Goal: Information Seeking & Learning: Understand process/instructions

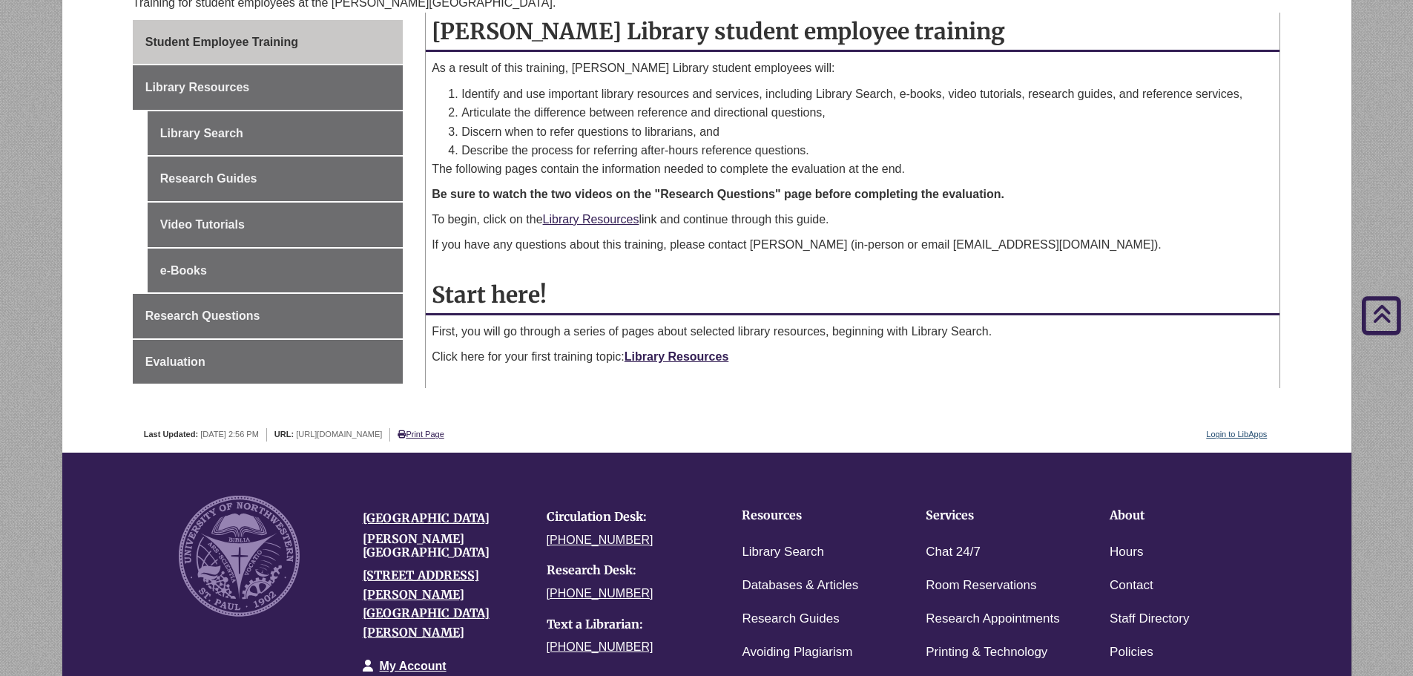
scroll to position [223, 0]
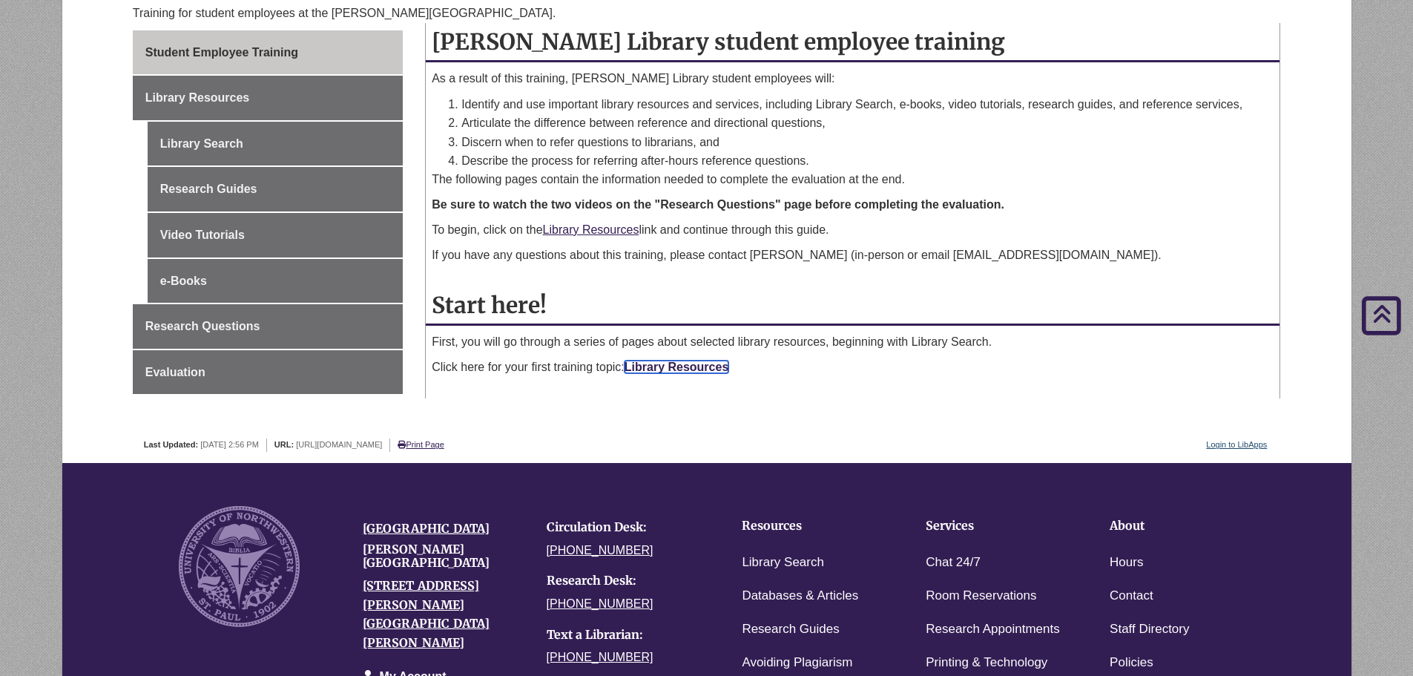
click at [711, 370] on link "Library Resources" at bounding box center [677, 366] width 105 height 13
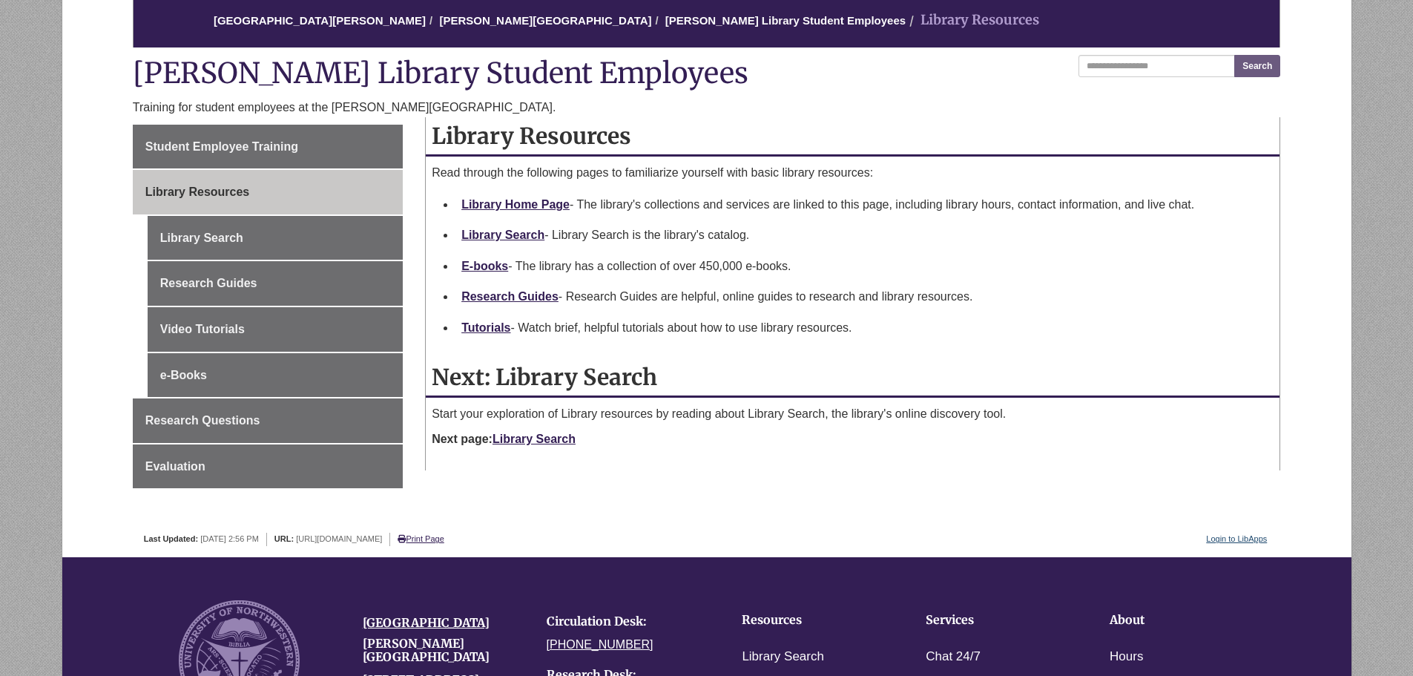
scroll to position [148, 0]
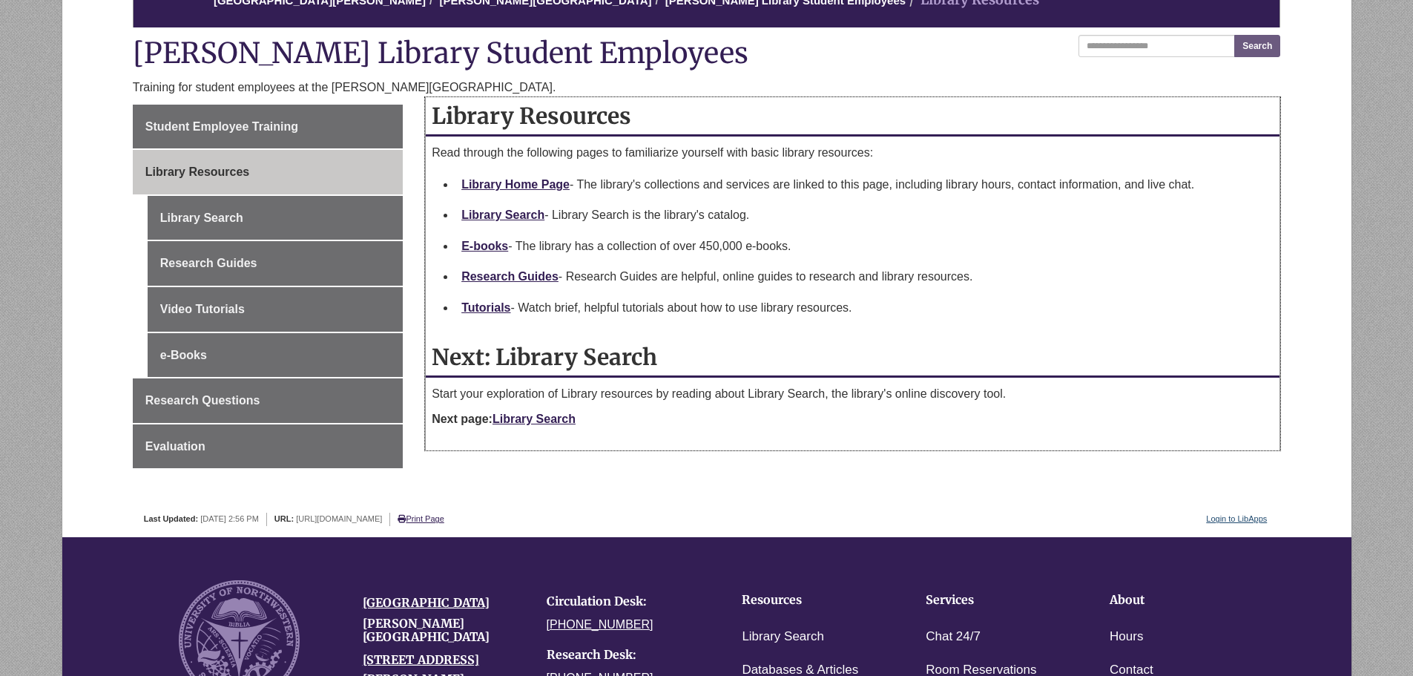
click at [564, 425] on p "Next page: Library Search" at bounding box center [853, 419] width 842 height 18
click at [559, 414] on link "Library Search" at bounding box center [533, 418] width 83 height 13
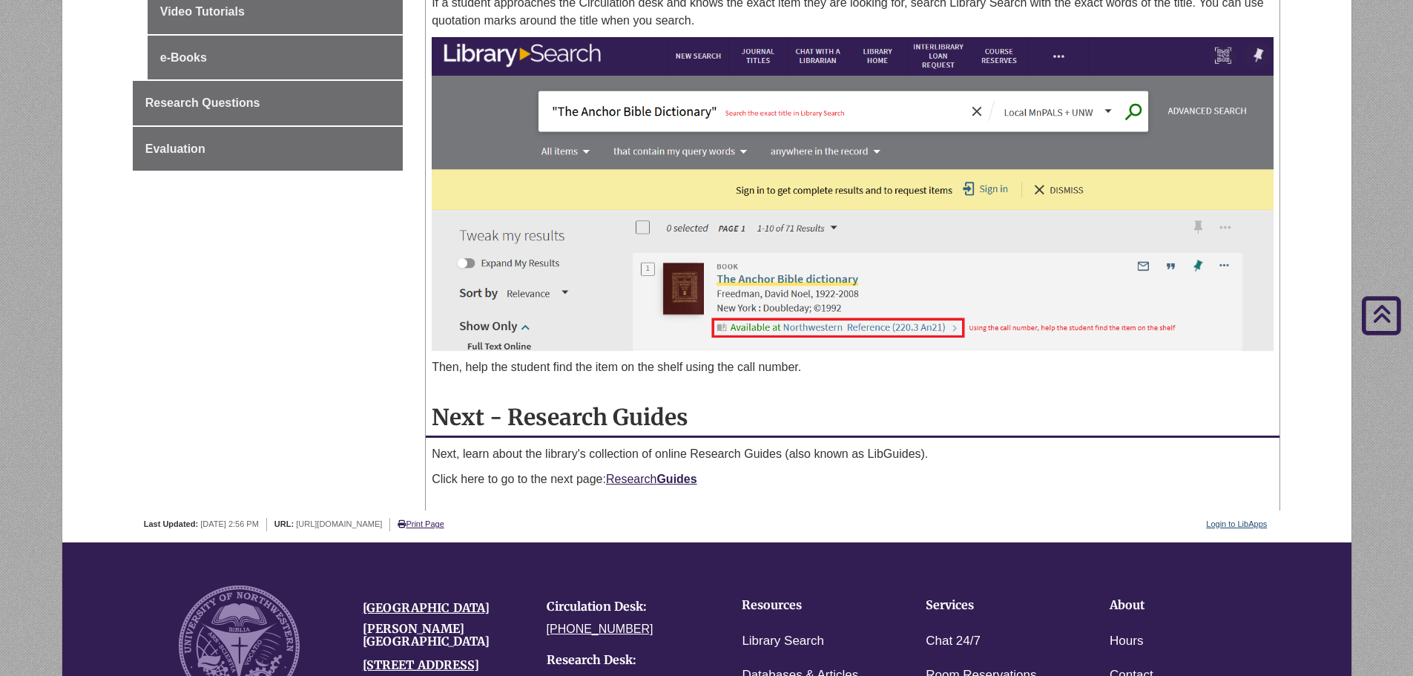
scroll to position [519, 0]
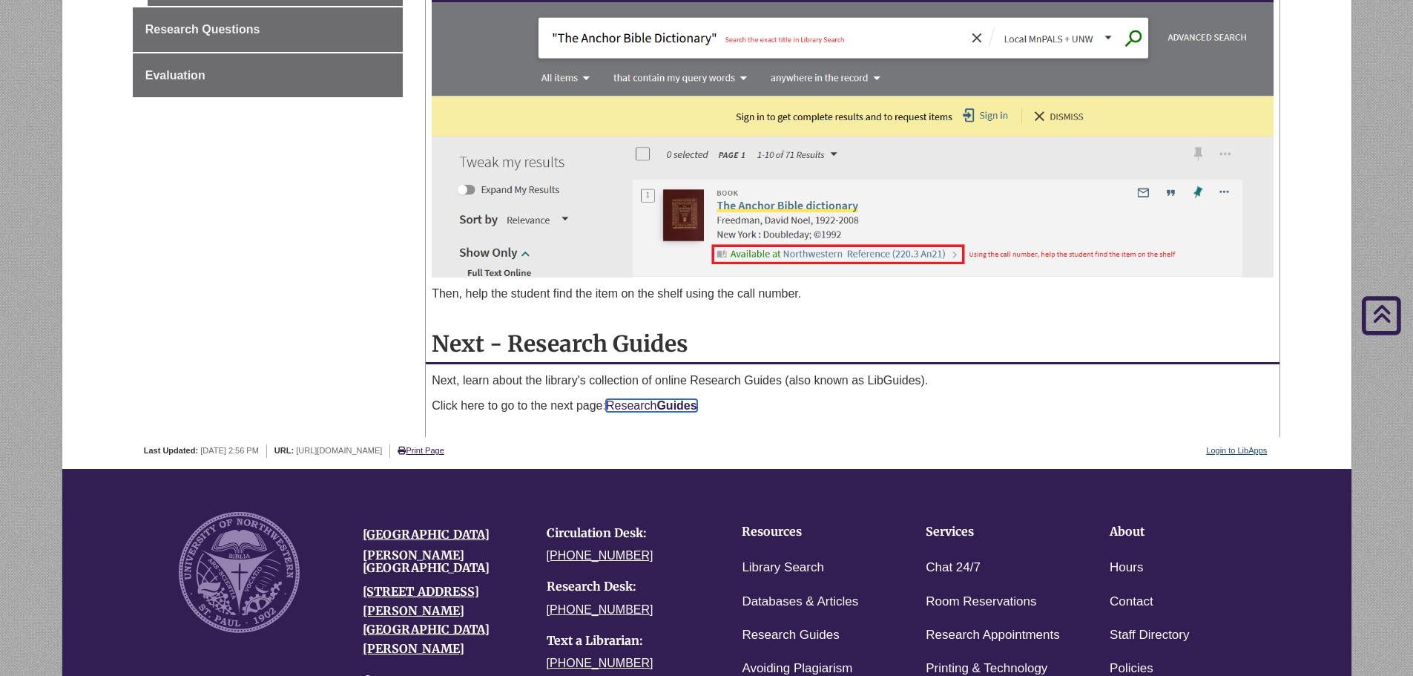
click at [691, 402] on strong "Guides" at bounding box center [676, 405] width 40 height 13
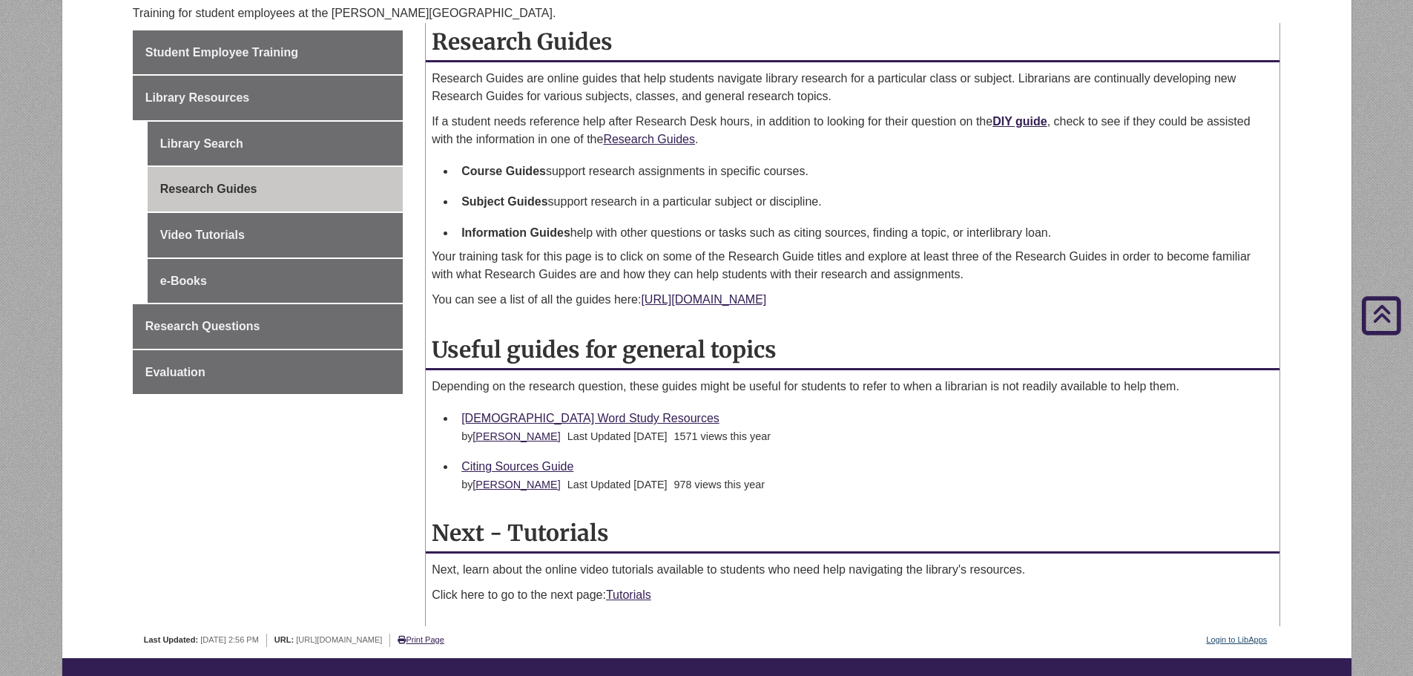
scroll to position [297, 0]
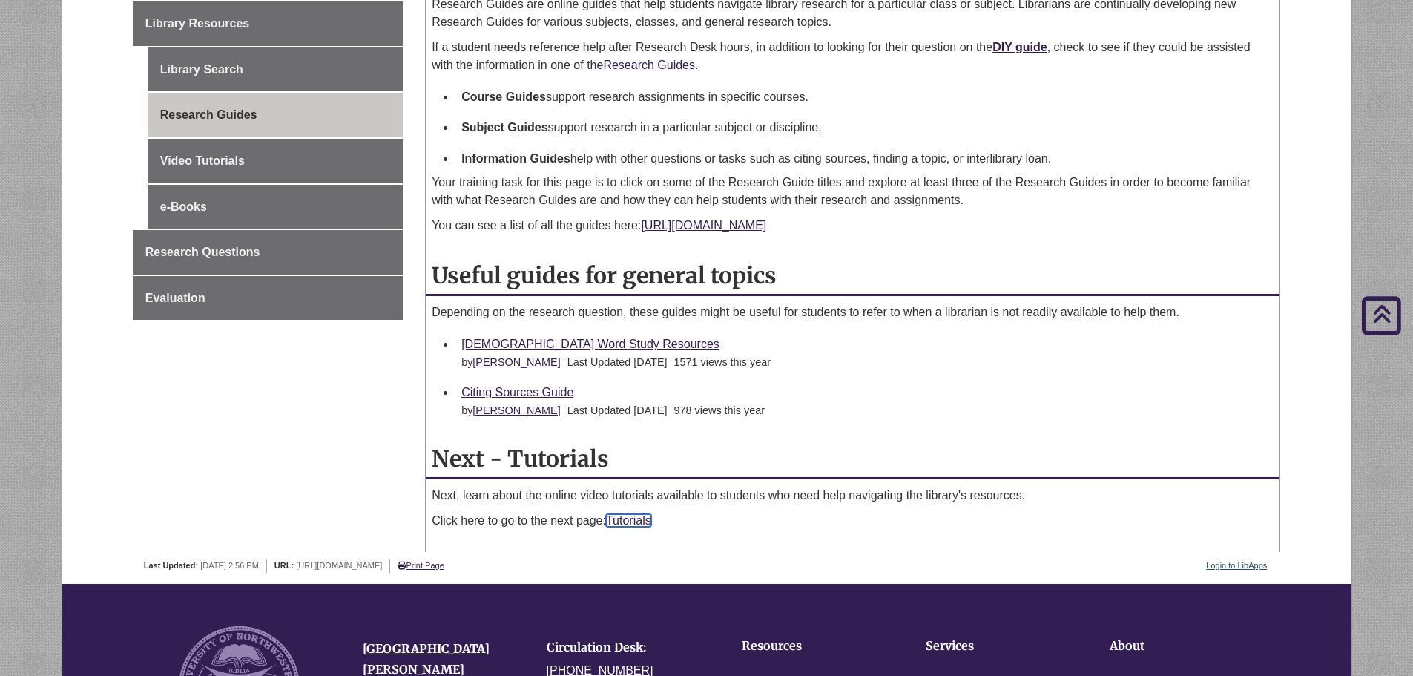
click at [639, 524] on link "Tutorials" at bounding box center [628, 520] width 45 height 13
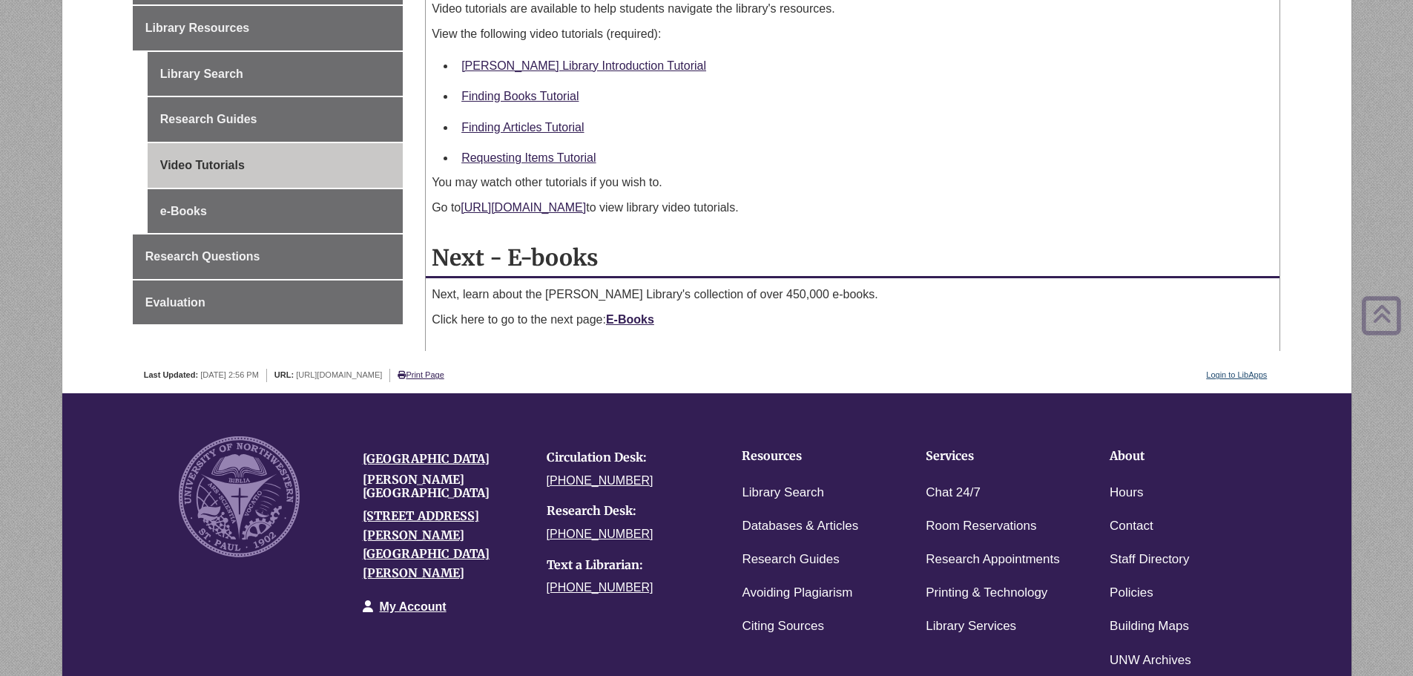
scroll to position [297, 0]
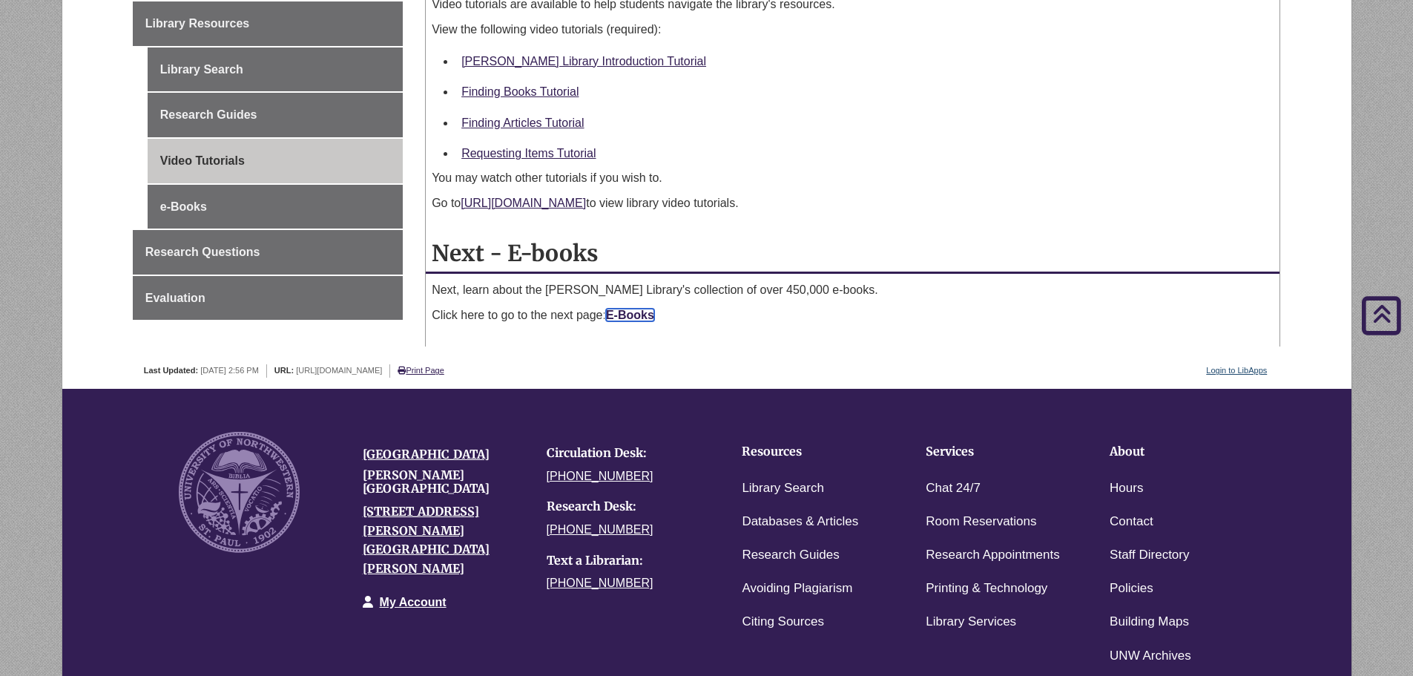
click at [645, 317] on strong "E-Books" at bounding box center [630, 315] width 48 height 13
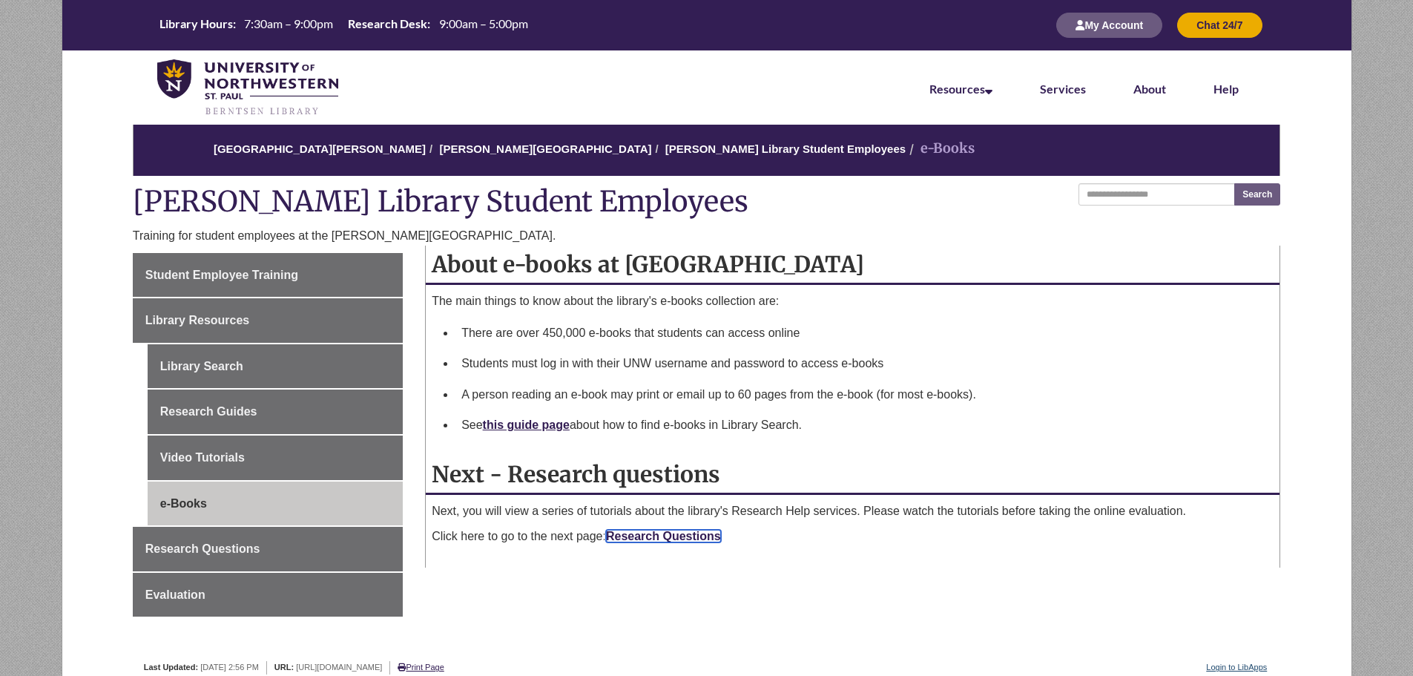
click at [655, 530] on link "Research Questions" at bounding box center [663, 536] width 115 height 13
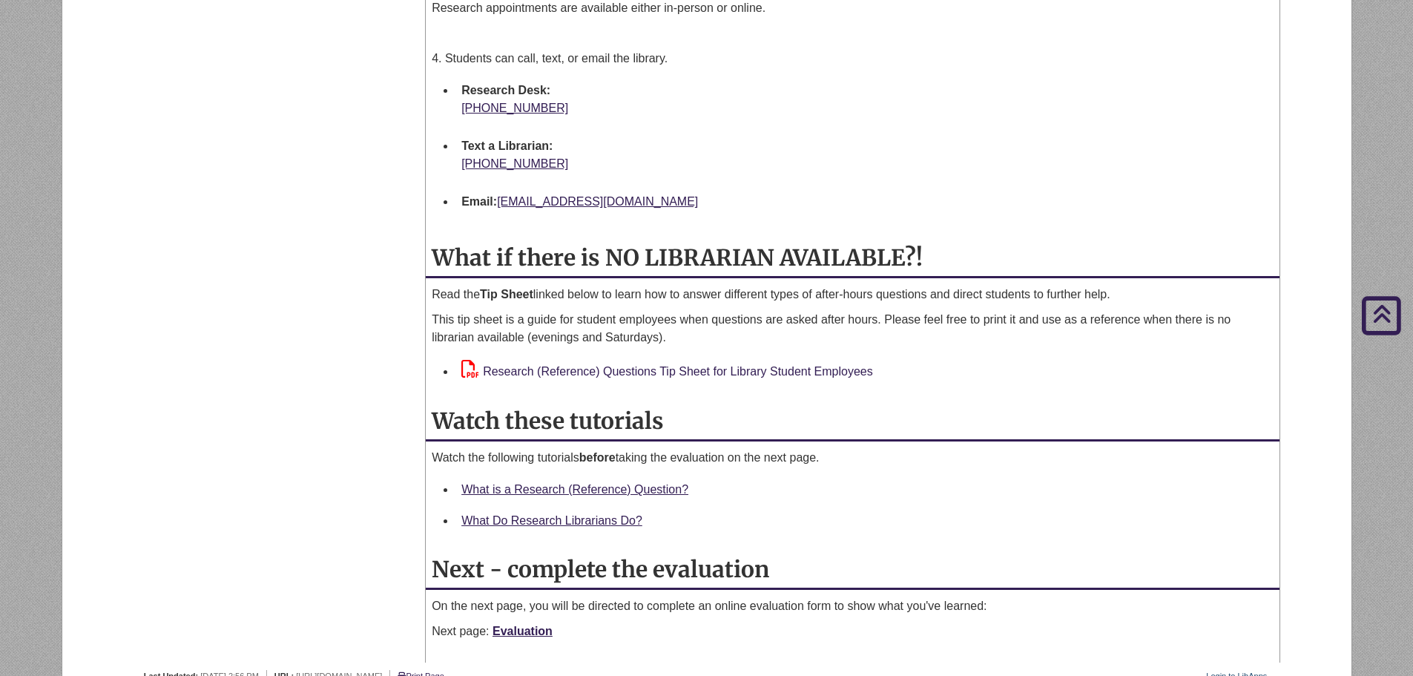
scroll to position [1409, 0]
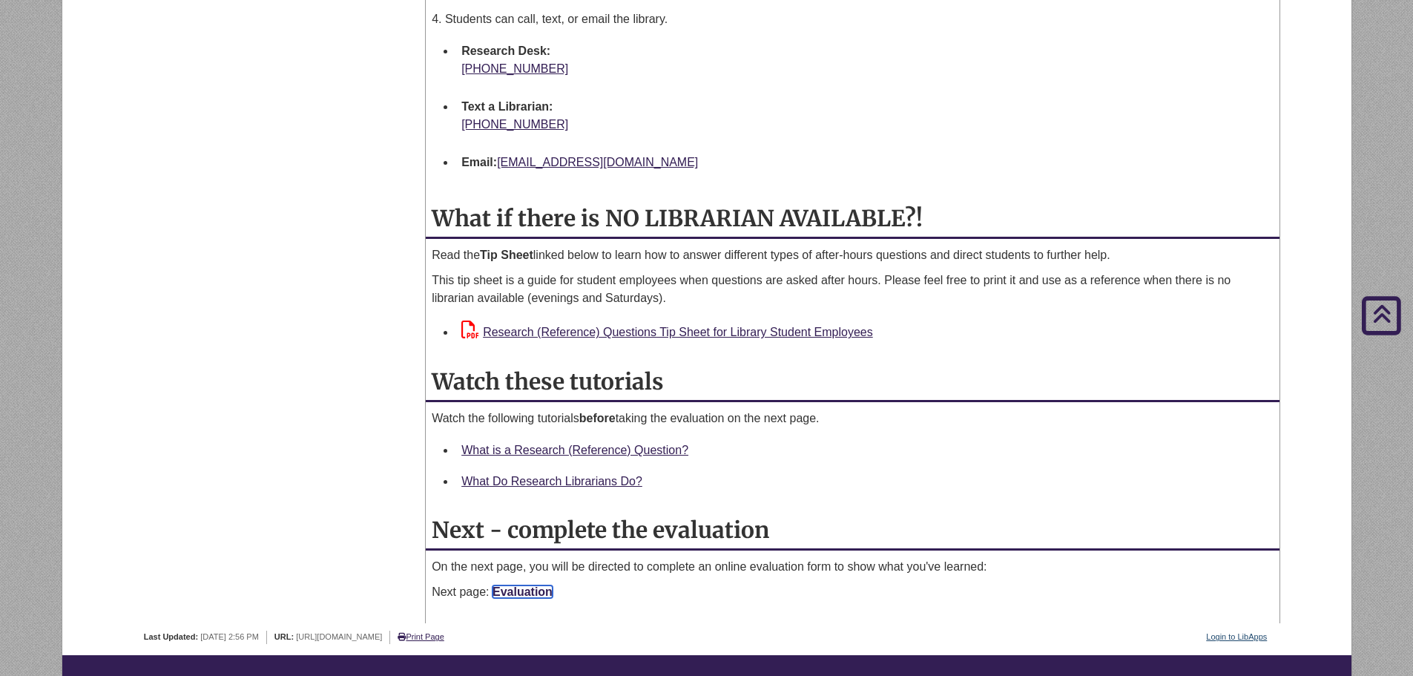
click at [538, 594] on link "Evaluation" at bounding box center [522, 591] width 60 height 13
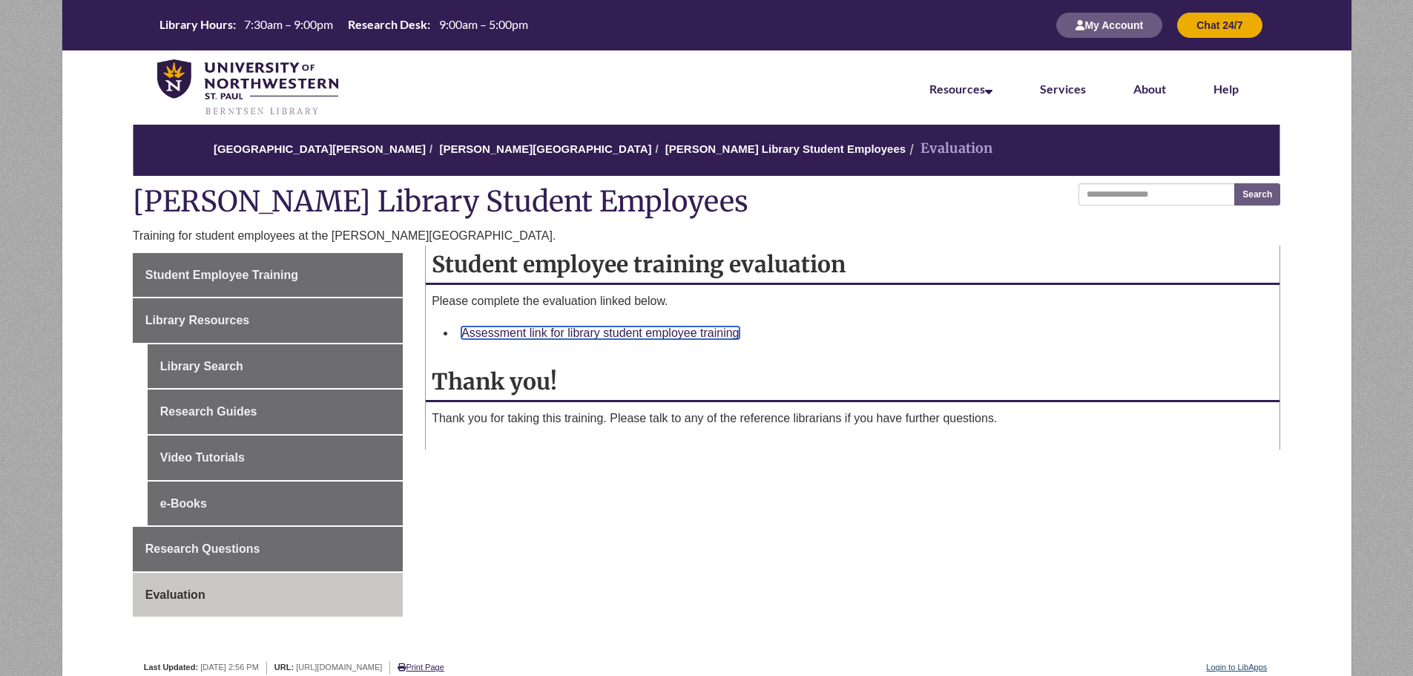
click at [584, 329] on link "Assessment link for library student employee training" at bounding box center [599, 332] width 277 height 13
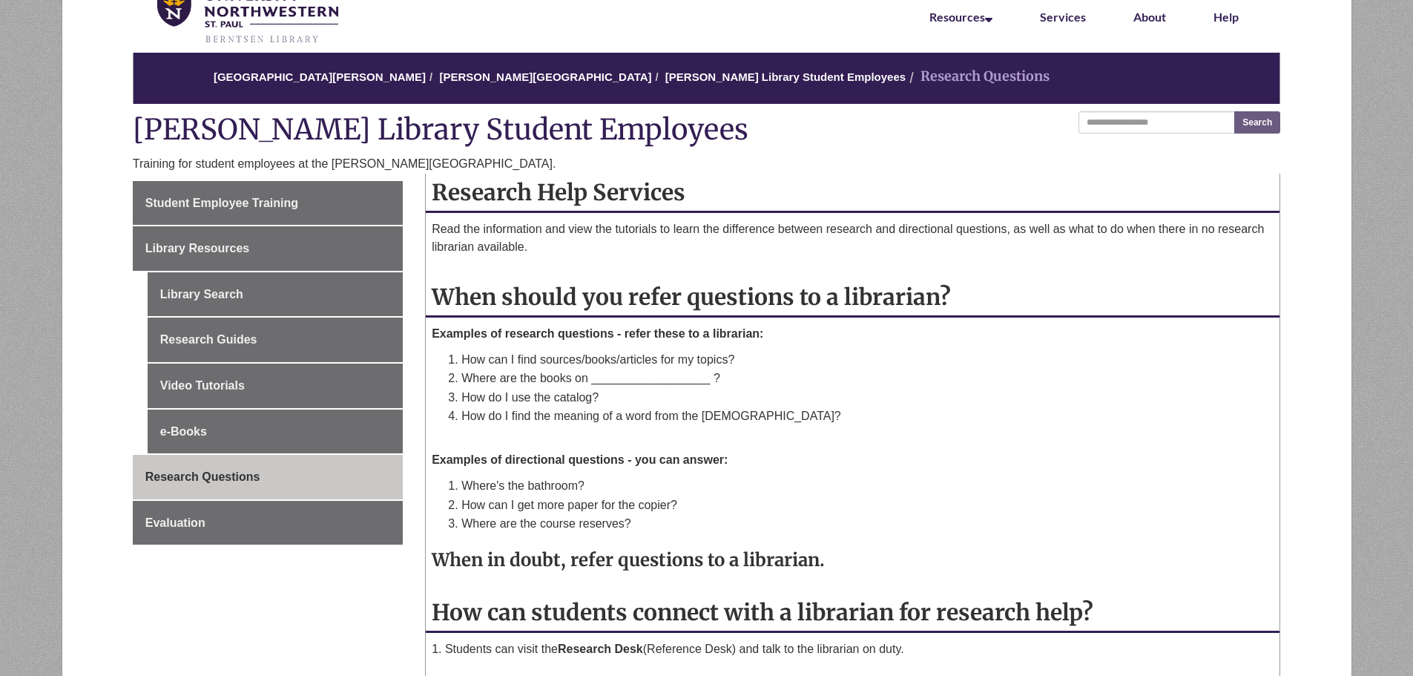
scroll to position [146, 0]
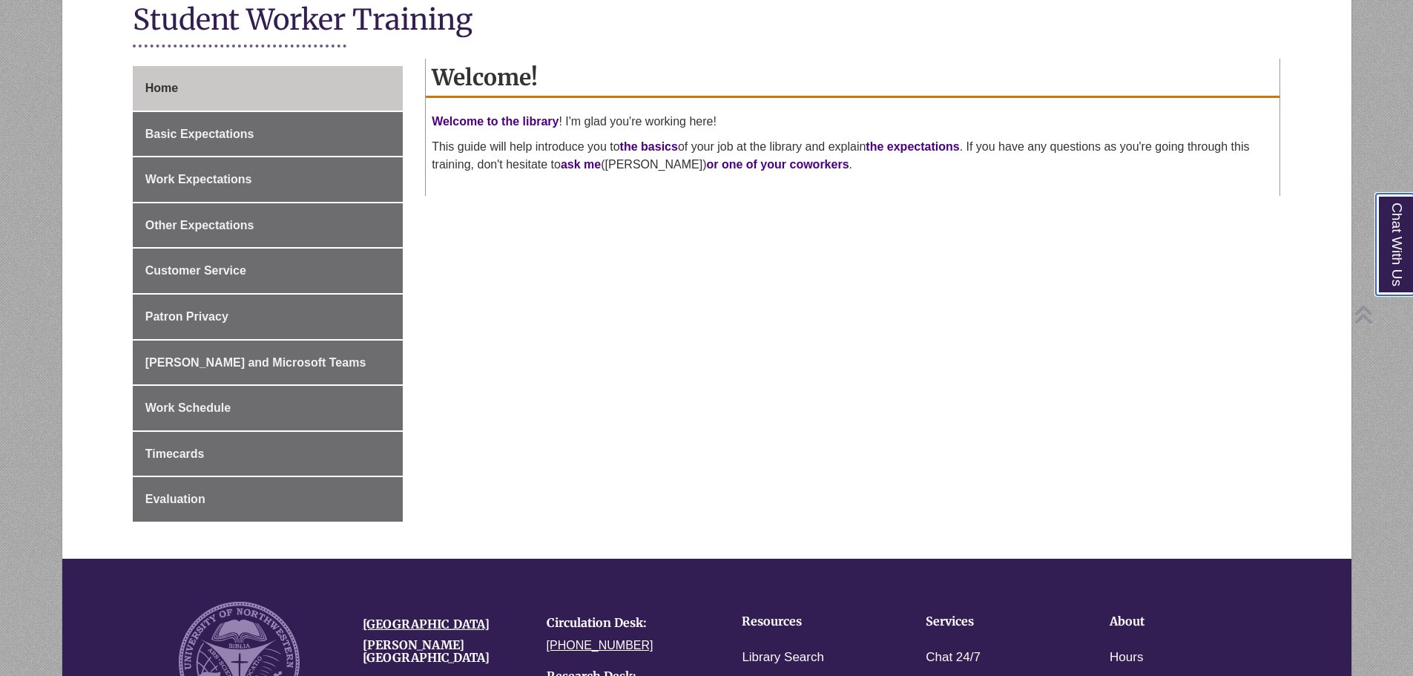
scroll to position [371, 0]
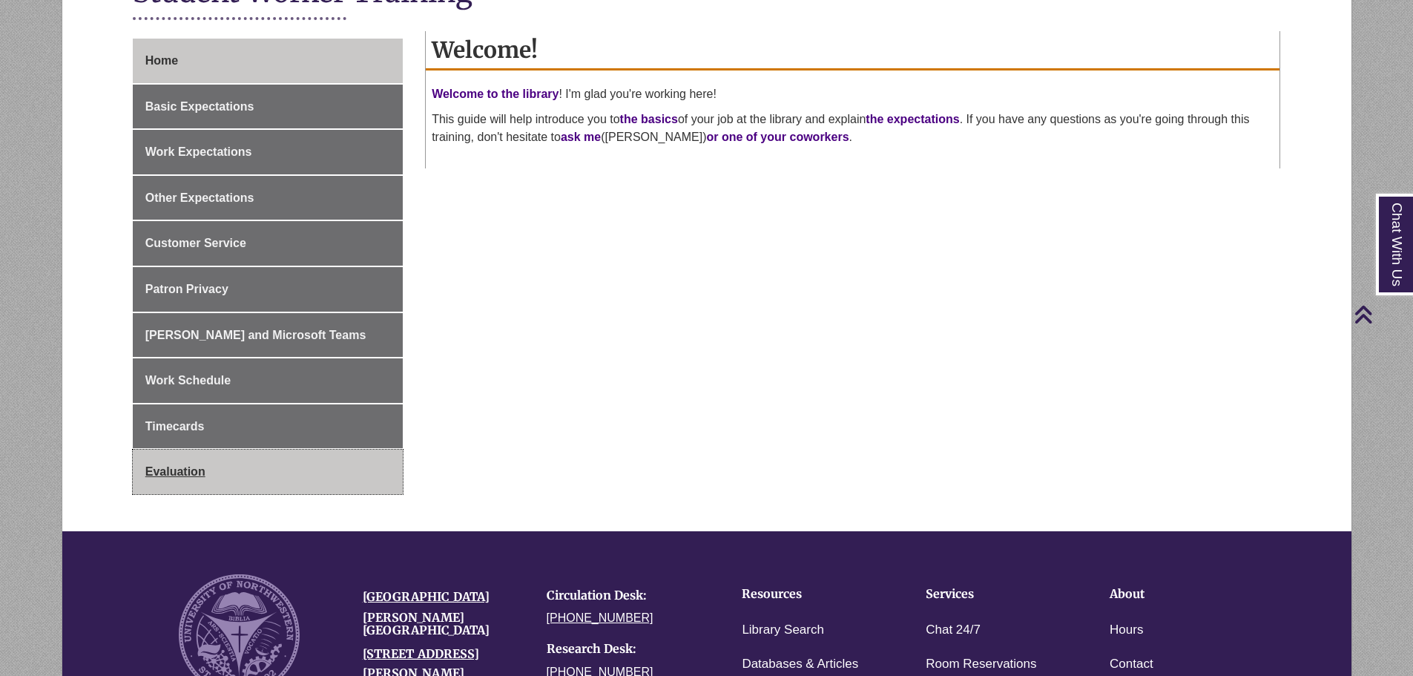
click at [143, 464] on link "Evaluation" at bounding box center [268, 471] width 270 height 45
